Goal: Task Accomplishment & Management: Manage account settings

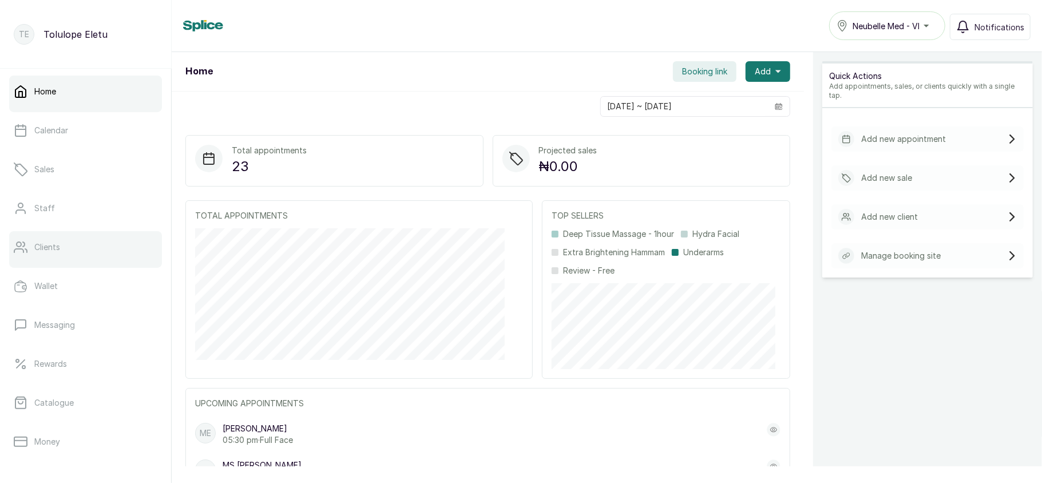
click at [88, 259] on link "Clients" at bounding box center [85, 247] width 153 height 32
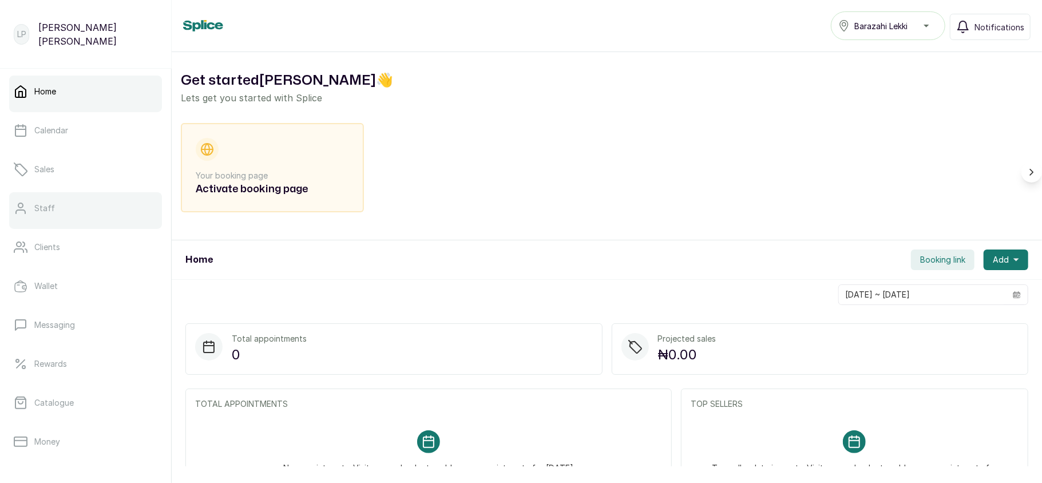
click at [55, 208] on link "Staff" at bounding box center [85, 208] width 153 height 32
